Goal: Information Seeking & Learning: Learn about a topic

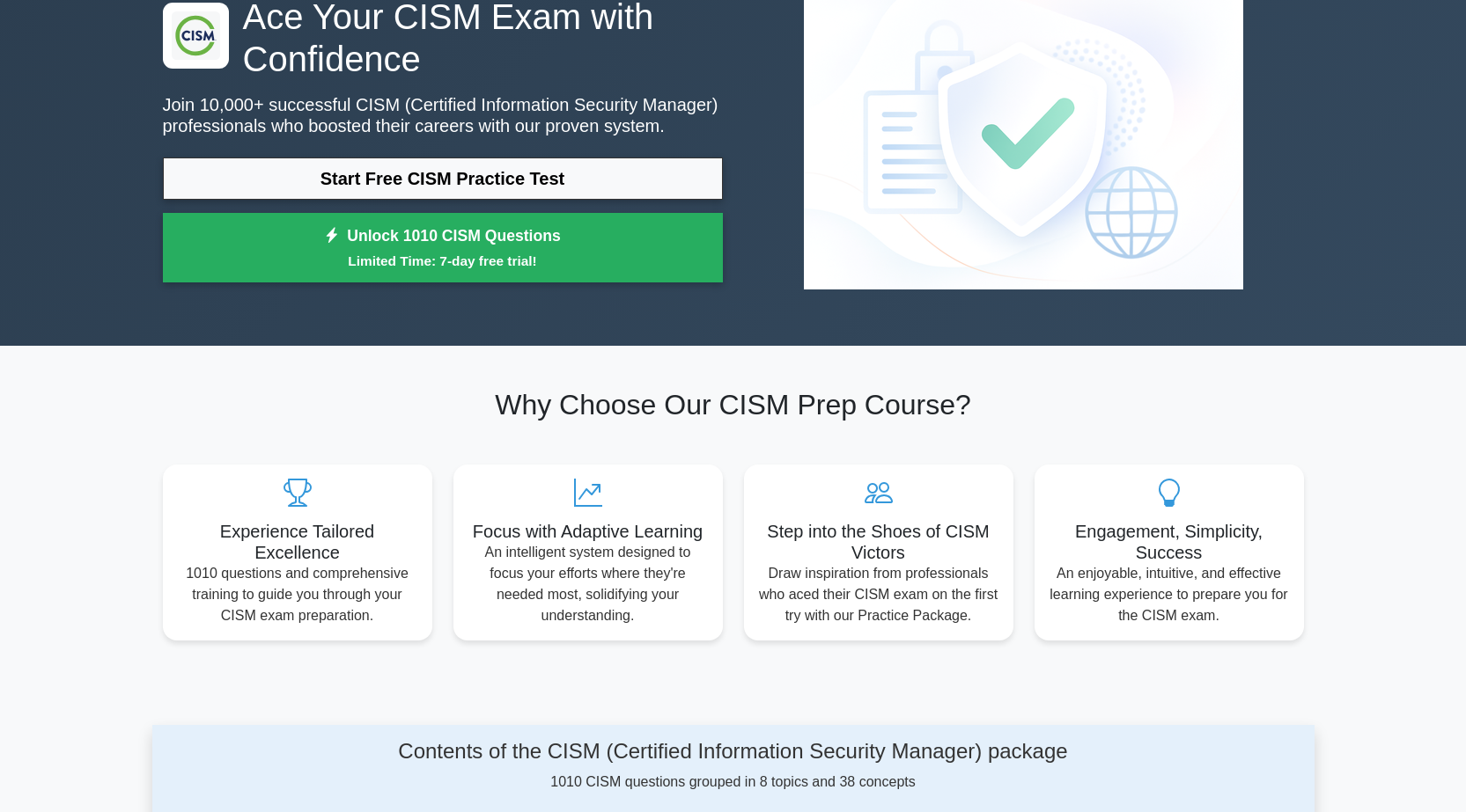
scroll to position [264, 0]
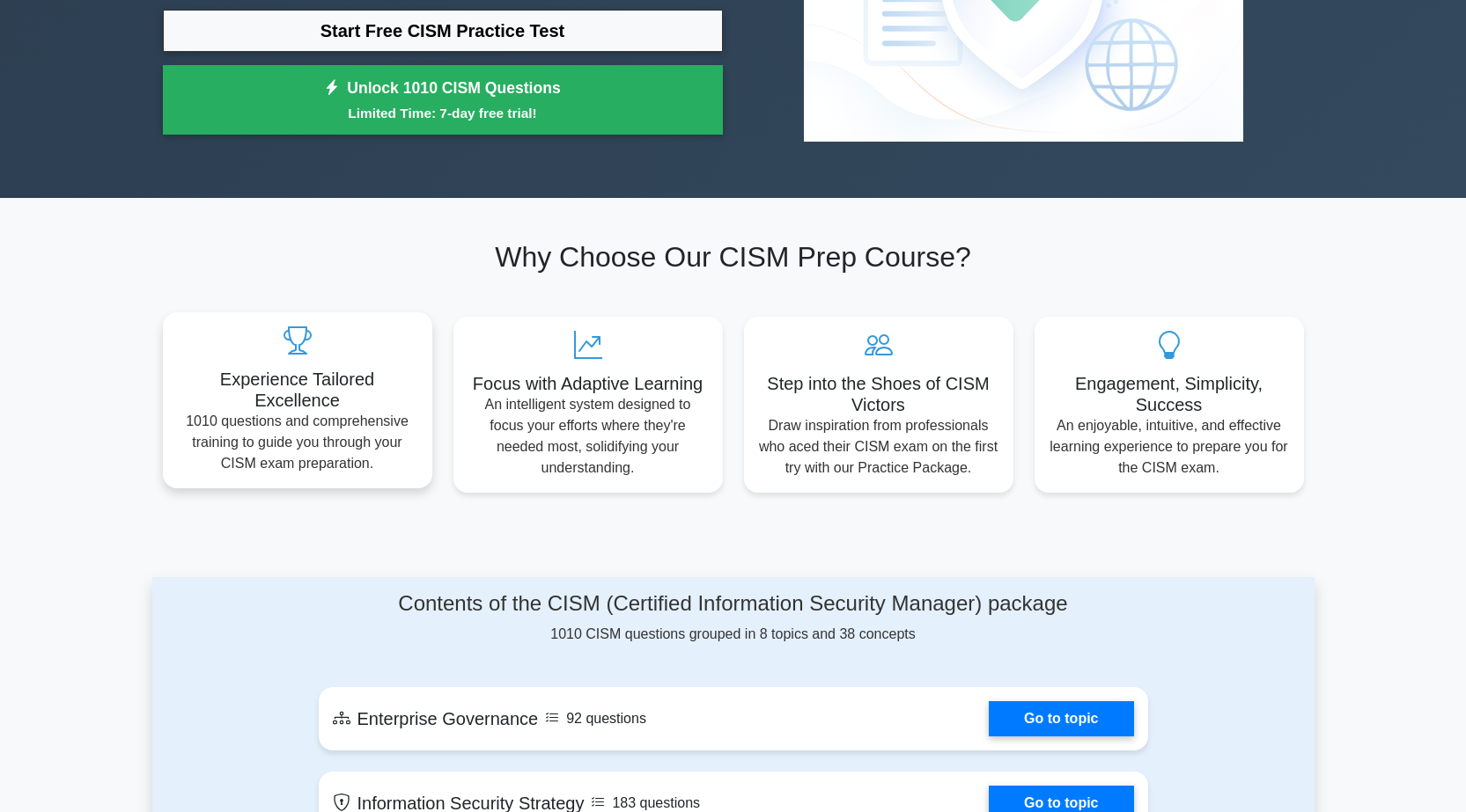
click at [302, 427] on p "1010 questions and comprehensive training to guide you through your CISM exam p…" at bounding box center [297, 442] width 241 height 63
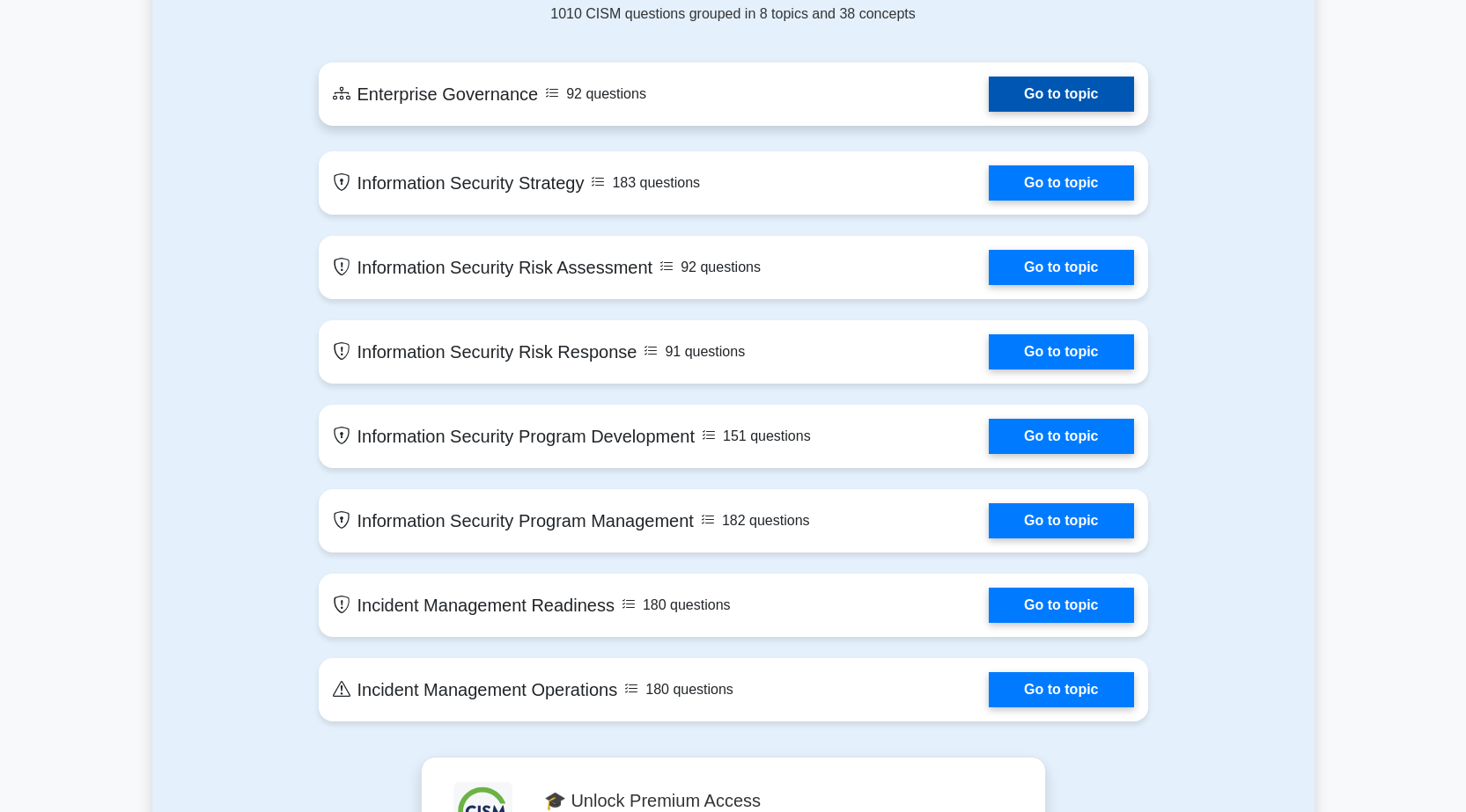
scroll to position [880, 0]
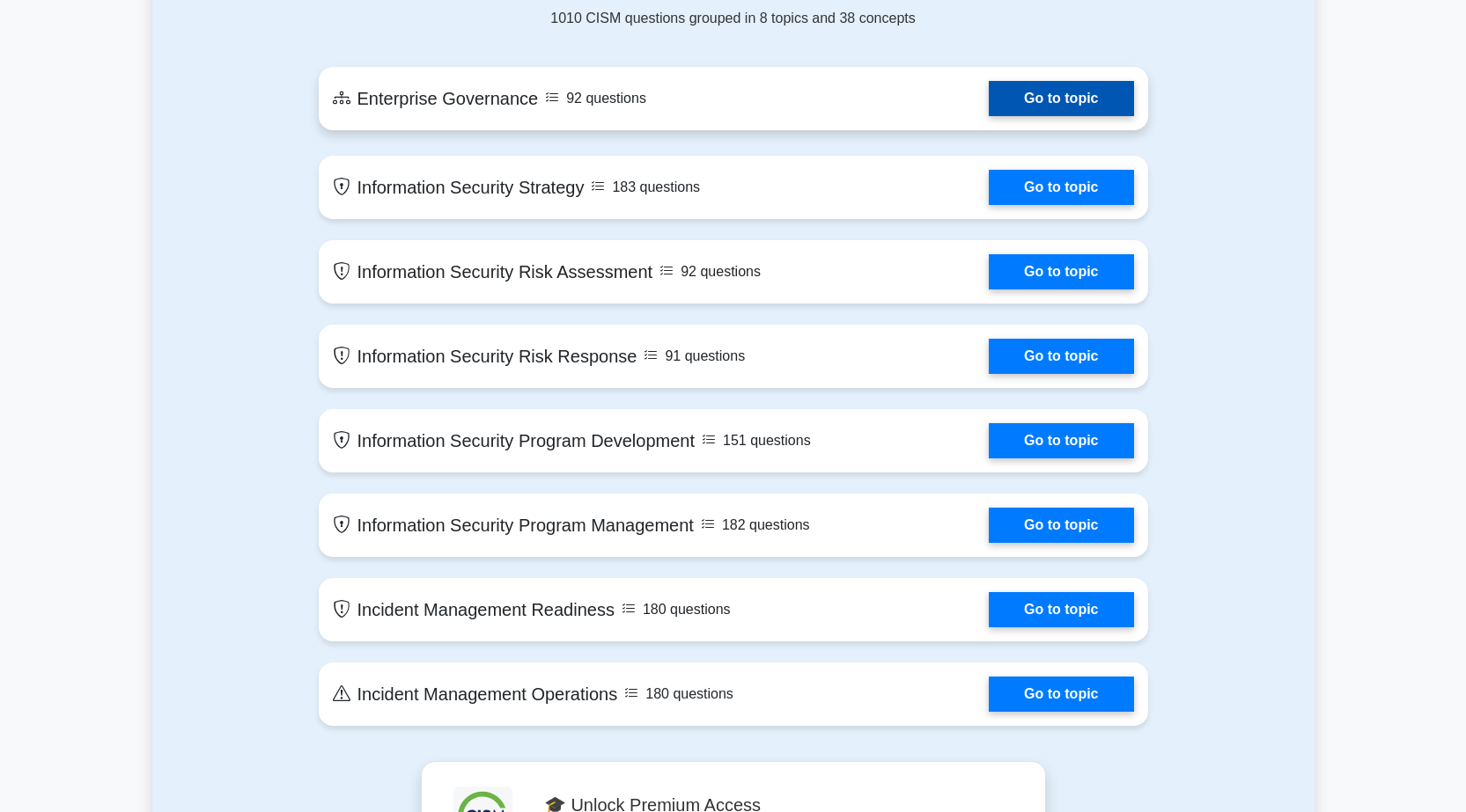
click at [996, 81] on link "Go to topic" at bounding box center [1061, 98] width 145 height 35
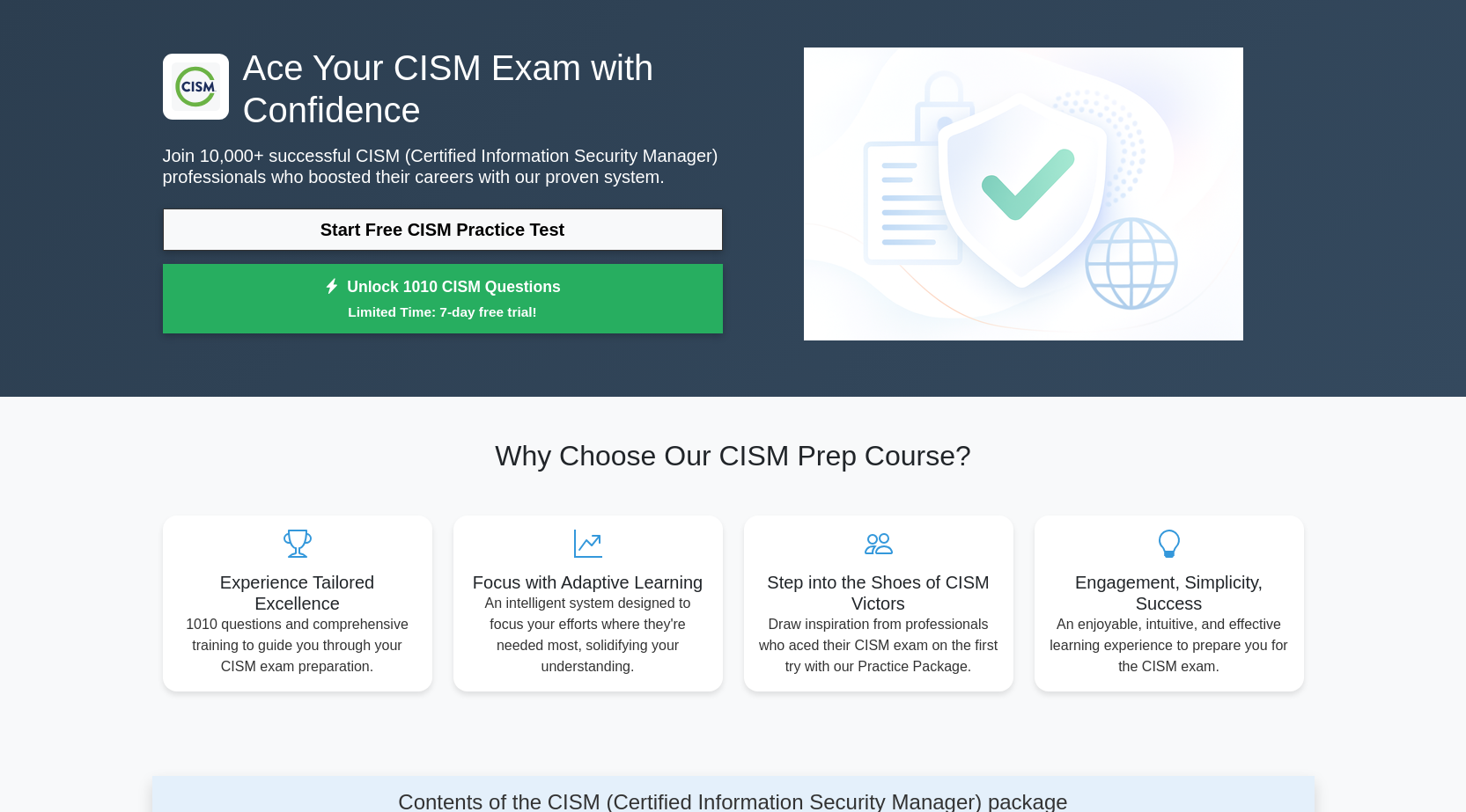
scroll to position [0, 0]
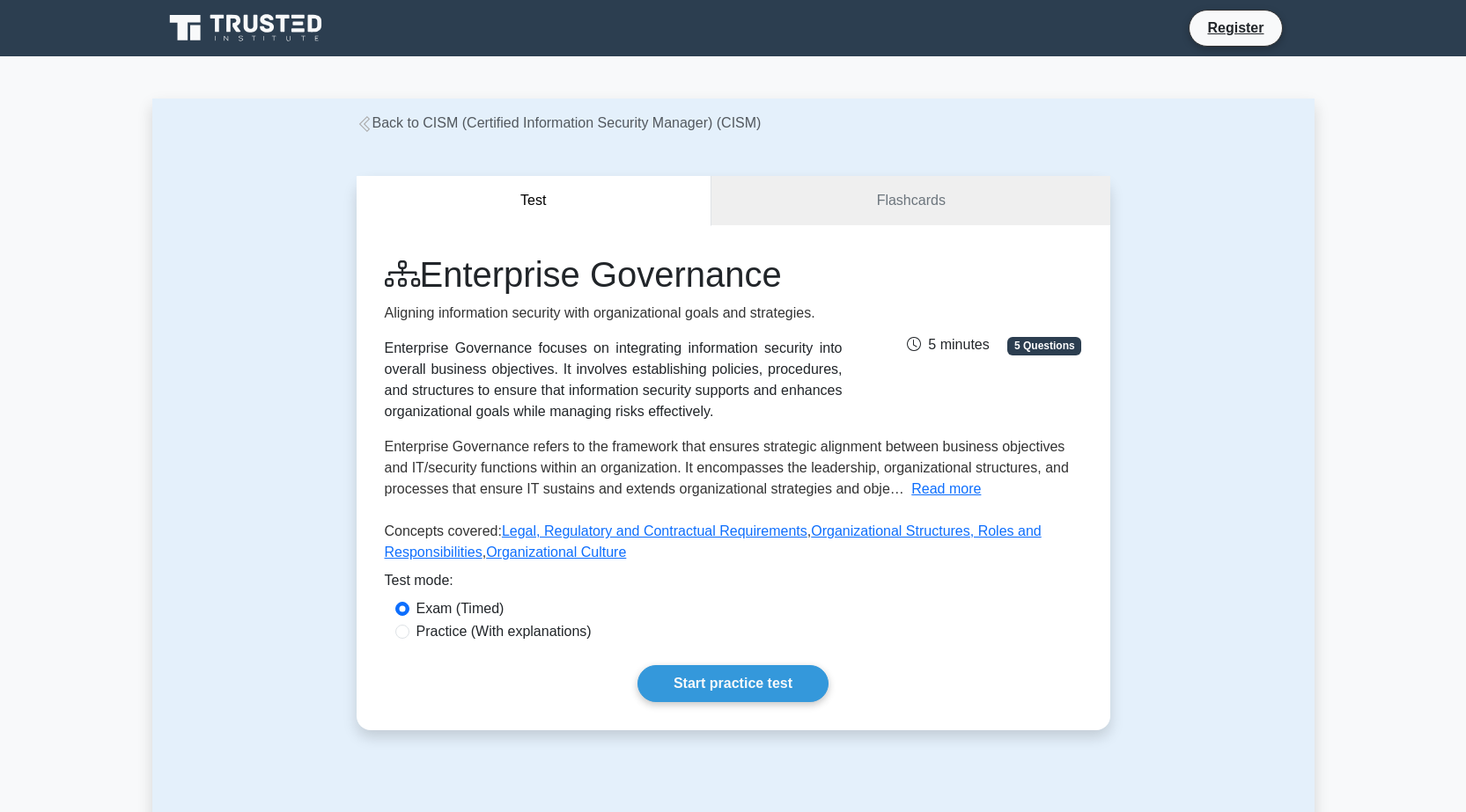
click at [827, 164] on div "Test Flashcards Enterprise Governance Aligning information security with organi…" at bounding box center [733, 454] width 774 height 639
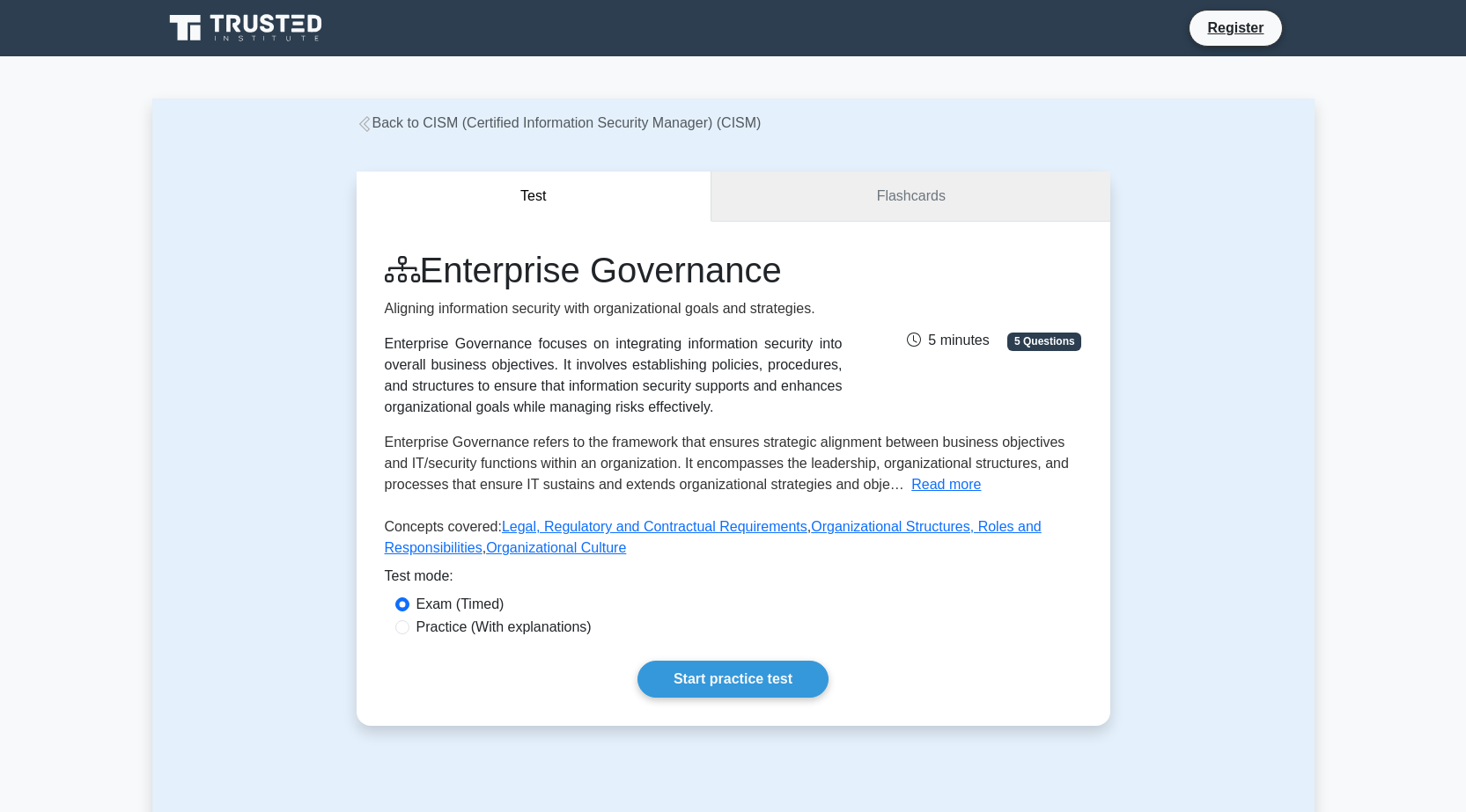
click at [846, 213] on link "Flashcards" at bounding box center [910, 197] width 398 height 51
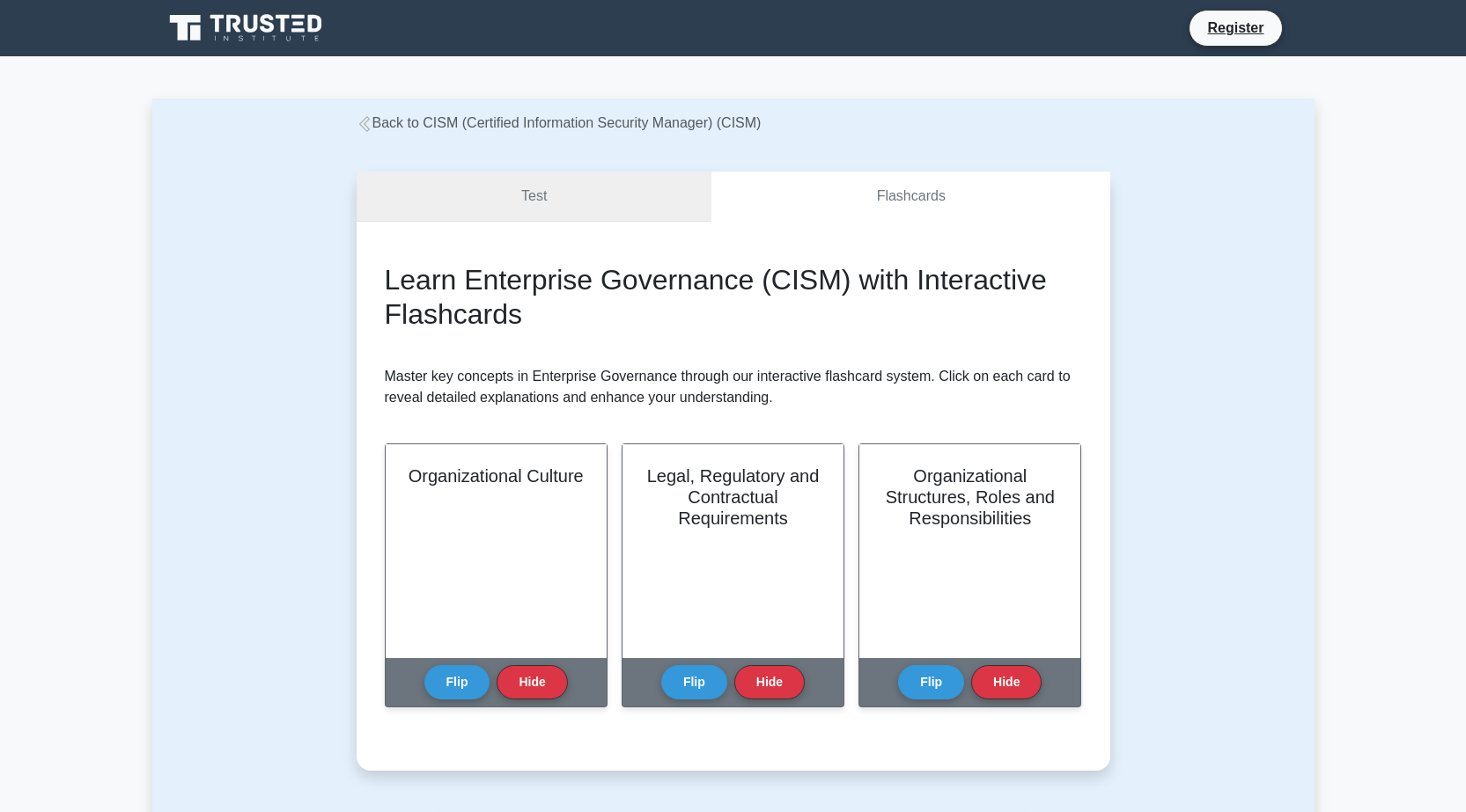
click at [502, 197] on link "Test" at bounding box center [534, 197] width 356 height 51
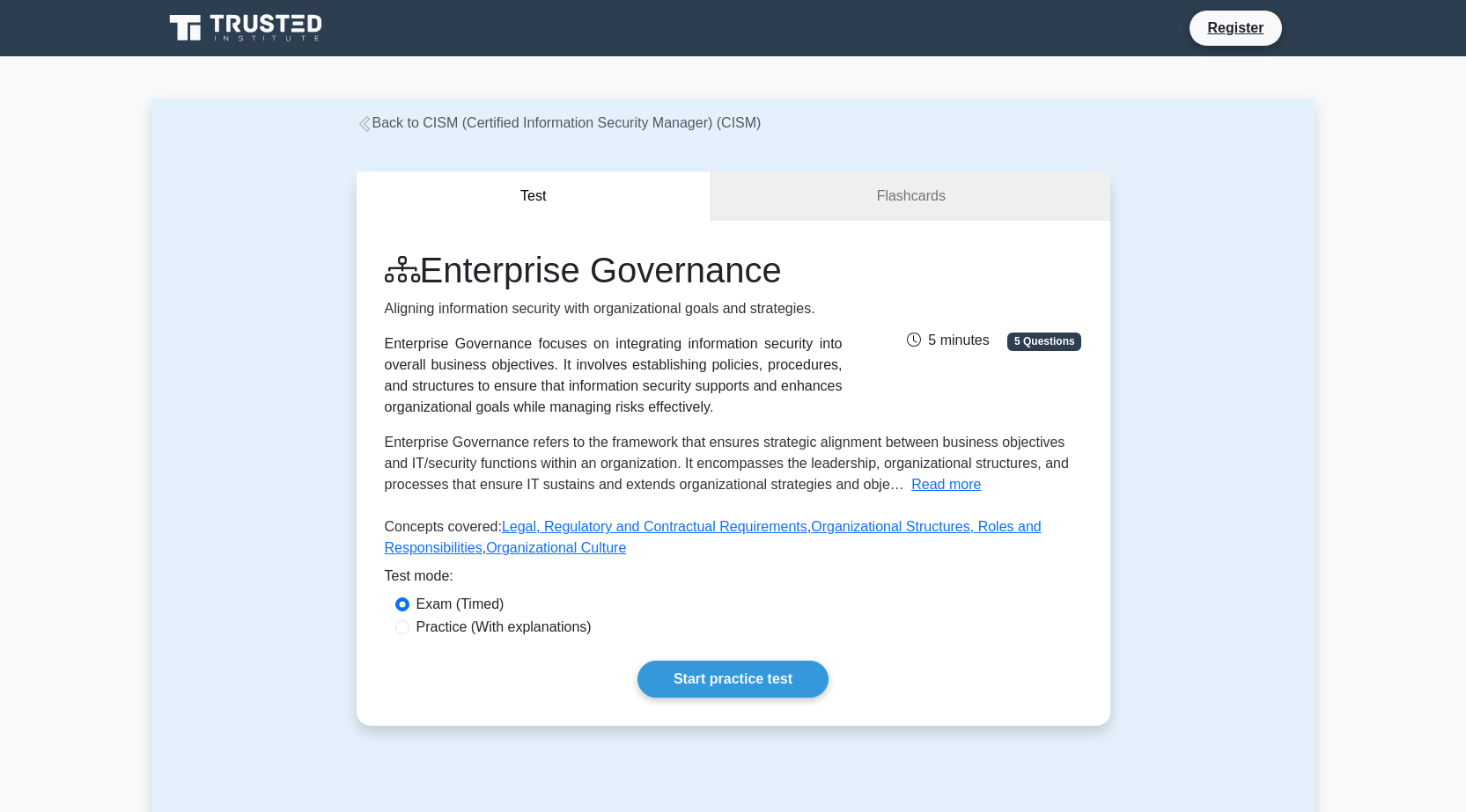
click at [431, 625] on label "Practice (With explanations)" at bounding box center [504, 627] width 175 height 21
click at [409, 625] on input "Practice (With explanations)" at bounding box center [402, 627] width 14 height 14
radio input "true"
click at [934, 207] on link "Flashcards" at bounding box center [910, 197] width 398 height 51
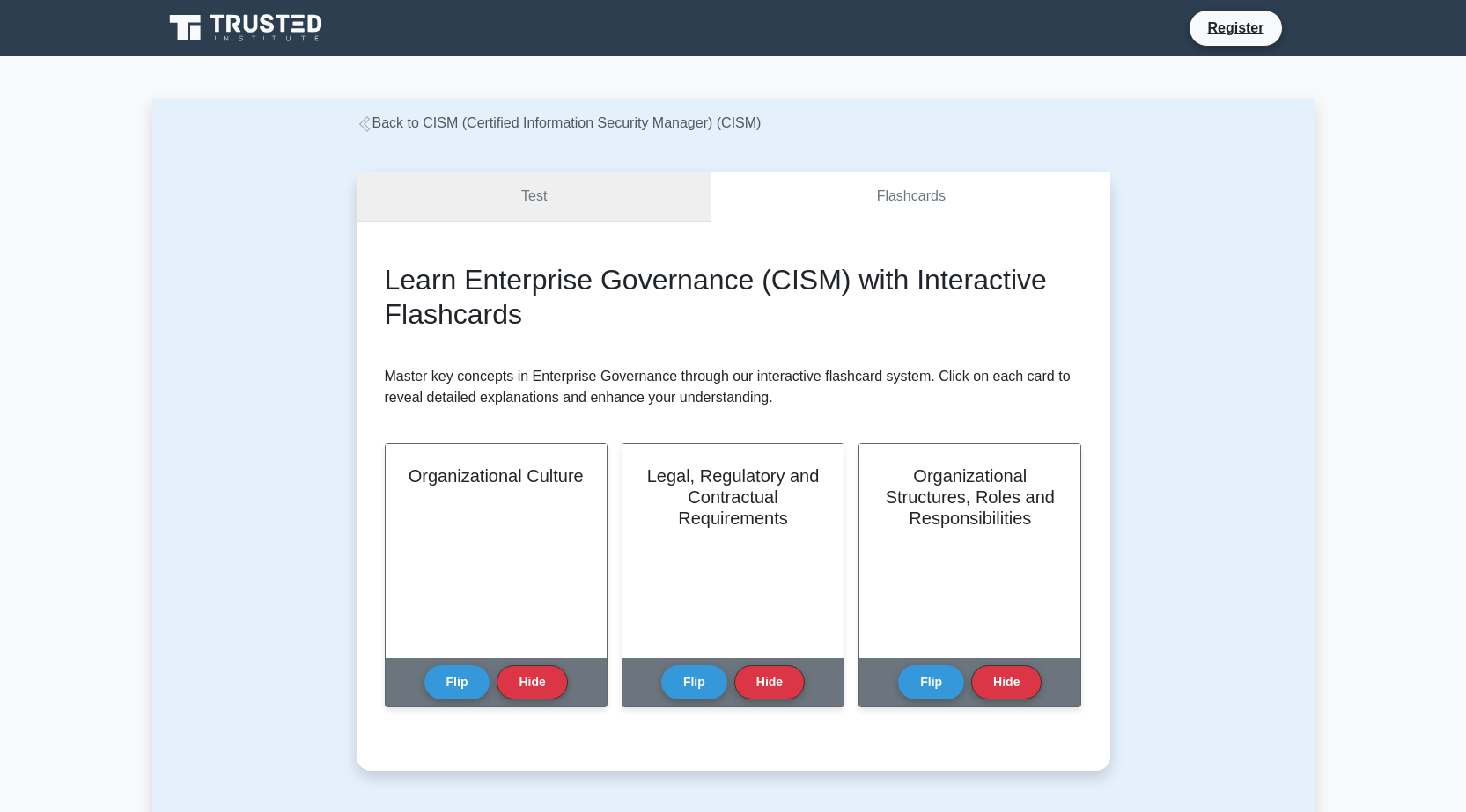
click at [508, 216] on link "Test" at bounding box center [534, 197] width 356 height 51
